Goal: Task Accomplishment & Management: Manage account settings

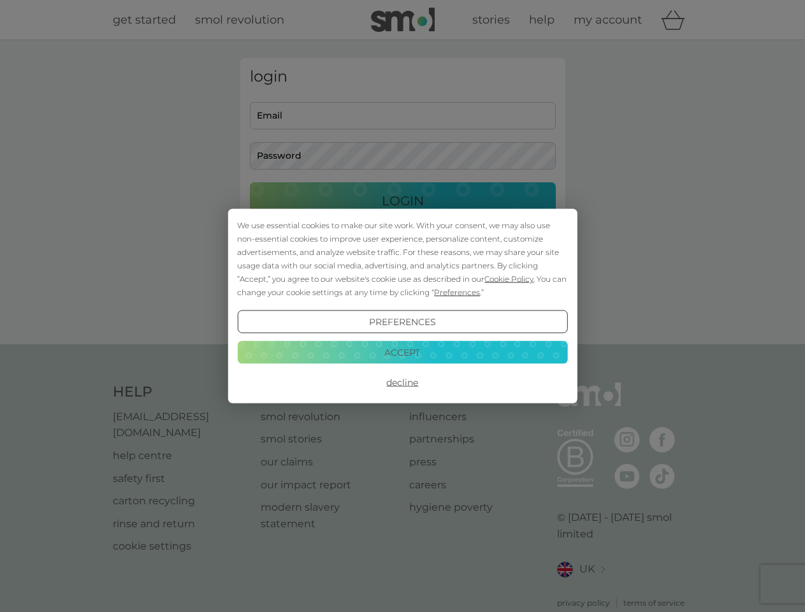
click at [509, 279] on span "Cookie Policy" at bounding box center [509, 279] width 49 height 10
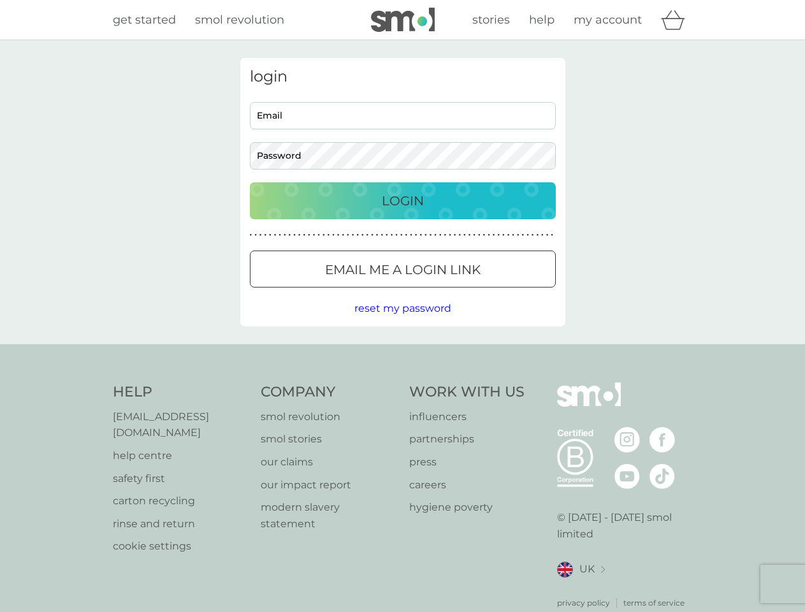
click at [456, 292] on div "login Email Password Login ● ● ● ● ● ● ● ● ● ● ● ● ● ● ● ● ● ● ● ● ● ● ● ● ● ● …" at bounding box center [402, 192] width 325 height 268
click at [402, 322] on div "login Email Password Login ● ● ● ● ● ● ● ● ● ● ● ● ● ● ● ● ● ● ● ● ● ● ● ● ● ● …" at bounding box center [402, 192] width 325 height 268
click at [402, 383] on div "Help [EMAIL_ADDRESS][DOMAIN_NAME] help centre safety first carton recycling rin…" at bounding box center [403, 496] width 580 height 226
click at [402, 352] on div "Help [EMAIL_ADDRESS][DOMAIN_NAME] help centre safety first carton recycling rin…" at bounding box center [402, 495] width 805 height 303
